Goal: Information Seeking & Learning: Learn about a topic

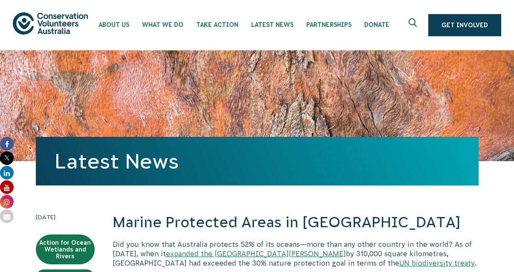
scroll to position [574, 0]
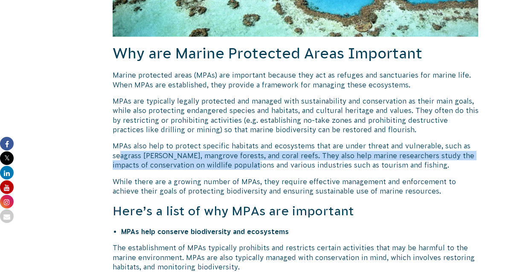
drag, startPoint x: 119, startPoint y: 151, endPoint x: 276, endPoint y: 181, distance: 160.3
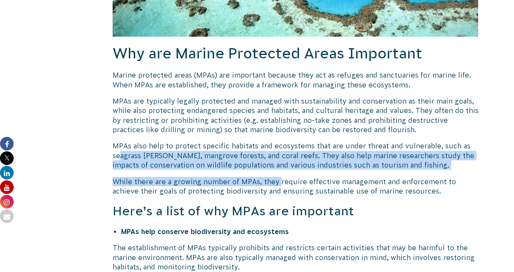
click at [276, 181] on p "While there are a growing number of MPAs, they require effective management and…" at bounding box center [296, 186] width 366 height 19
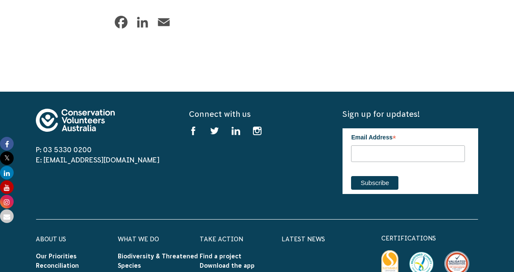
scroll to position [2800, 0]
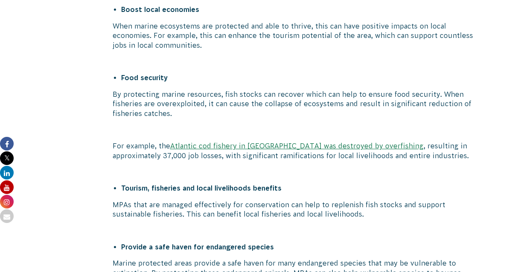
scroll to position [1122, 0]
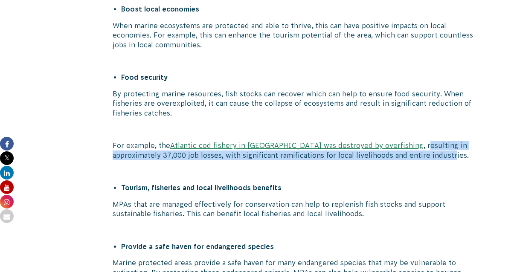
drag, startPoint x: 378, startPoint y: 144, endPoint x: 403, endPoint y: 152, distance: 26.3
click at [403, 152] on p "For example, the Atlantic cod fishery in Canada was destroyed by overfishing , …" at bounding box center [296, 150] width 366 height 19
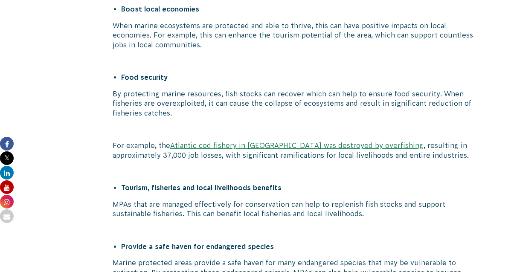
click at [403, 158] on p "For example, the Atlantic cod fishery in Canada was destroyed by overfishing , …" at bounding box center [296, 150] width 366 height 19
